Goal: Information Seeking & Learning: Learn about a topic

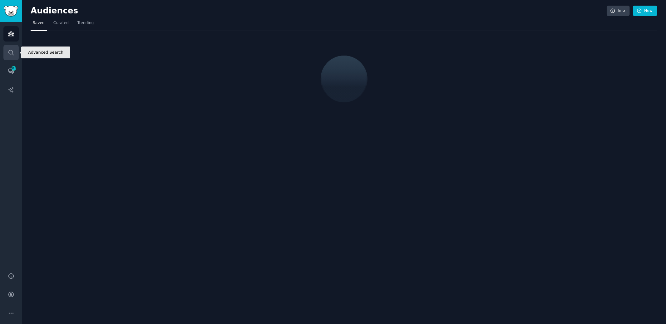
click at [10, 53] on icon "Sidebar" at bounding box center [11, 52] width 7 height 7
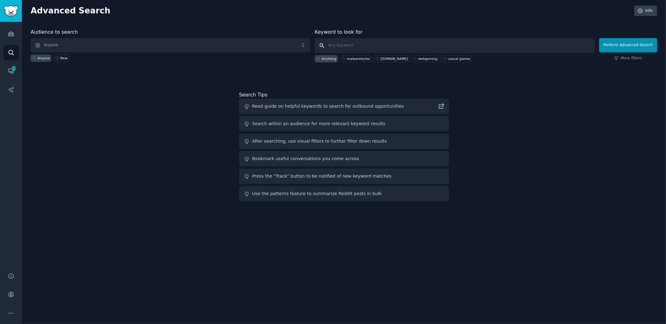
click at [358, 43] on input "text" at bounding box center [455, 45] width 280 height 15
type input "malwarebyte"
click button "Perform Advanced Search" at bounding box center [629, 45] width 58 height 14
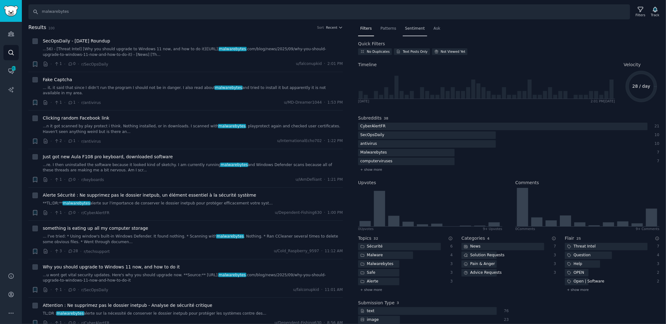
click at [417, 31] on div "Sentiment" at bounding box center [415, 30] width 24 height 13
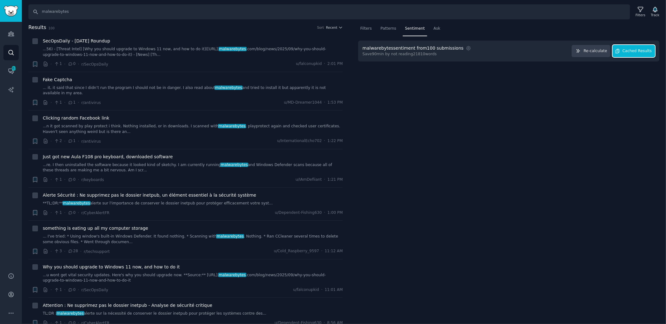
click at [632, 49] on span "Cached Results" at bounding box center [637, 51] width 29 height 6
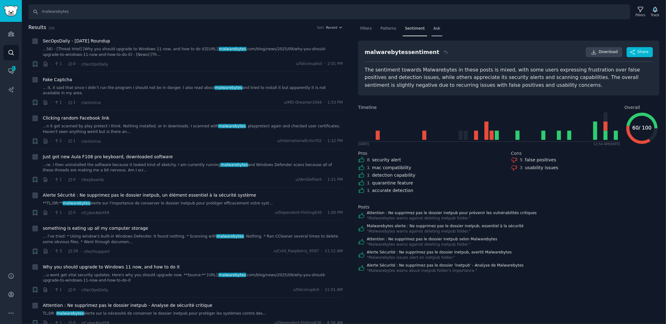
click at [436, 31] on span "Ask" at bounding box center [437, 29] width 7 height 6
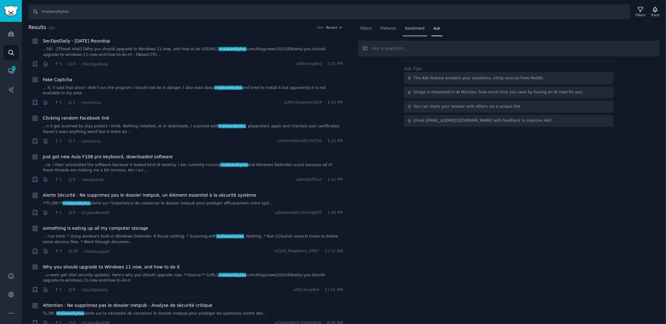
click at [413, 31] on span "Sentiment" at bounding box center [415, 29] width 20 height 6
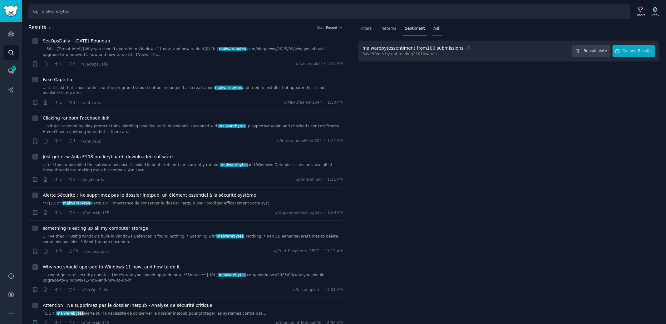
click at [436, 27] on span "Ask" at bounding box center [437, 29] width 7 height 6
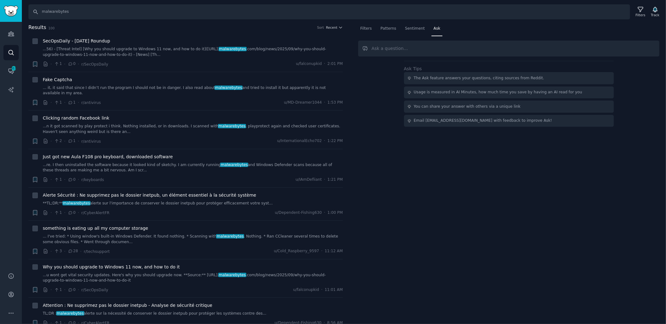
type input "f"
click at [425, 49] on input "f" at bounding box center [509, 49] width 302 height 16
type input "how can i see brand sentiment for more than just the 100 results here?"
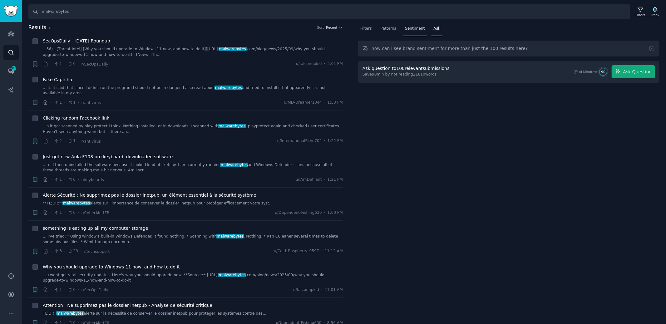
click at [405, 26] on span "Sentiment" at bounding box center [415, 29] width 20 height 6
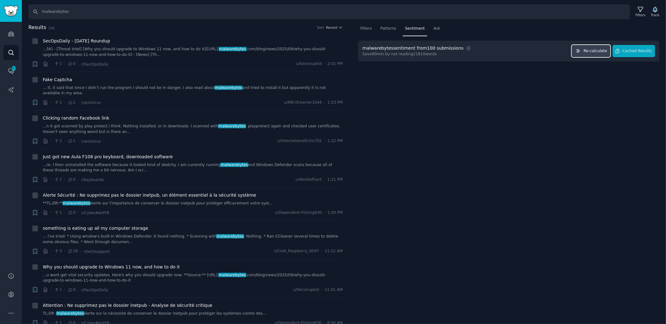
click at [581, 49] on icon "button" at bounding box center [578, 51] width 4 height 4
